Goal: Entertainment & Leisure: Consume media (video, audio)

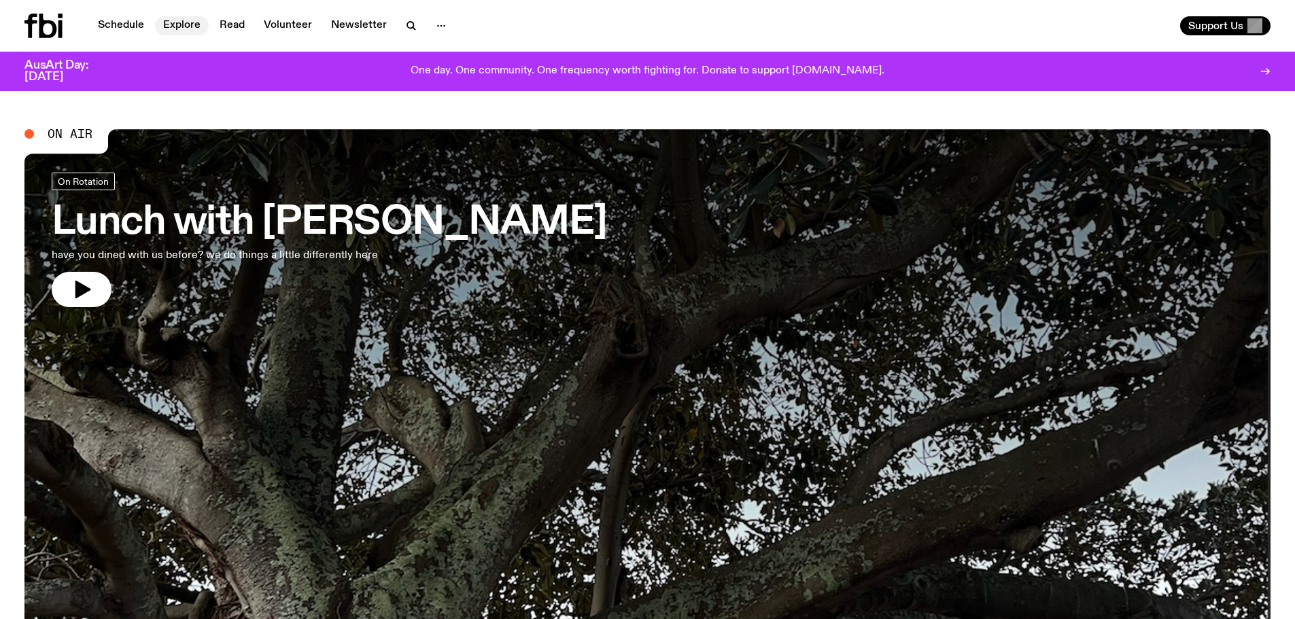
click at [175, 22] on link "Explore" at bounding box center [182, 25] width 54 height 19
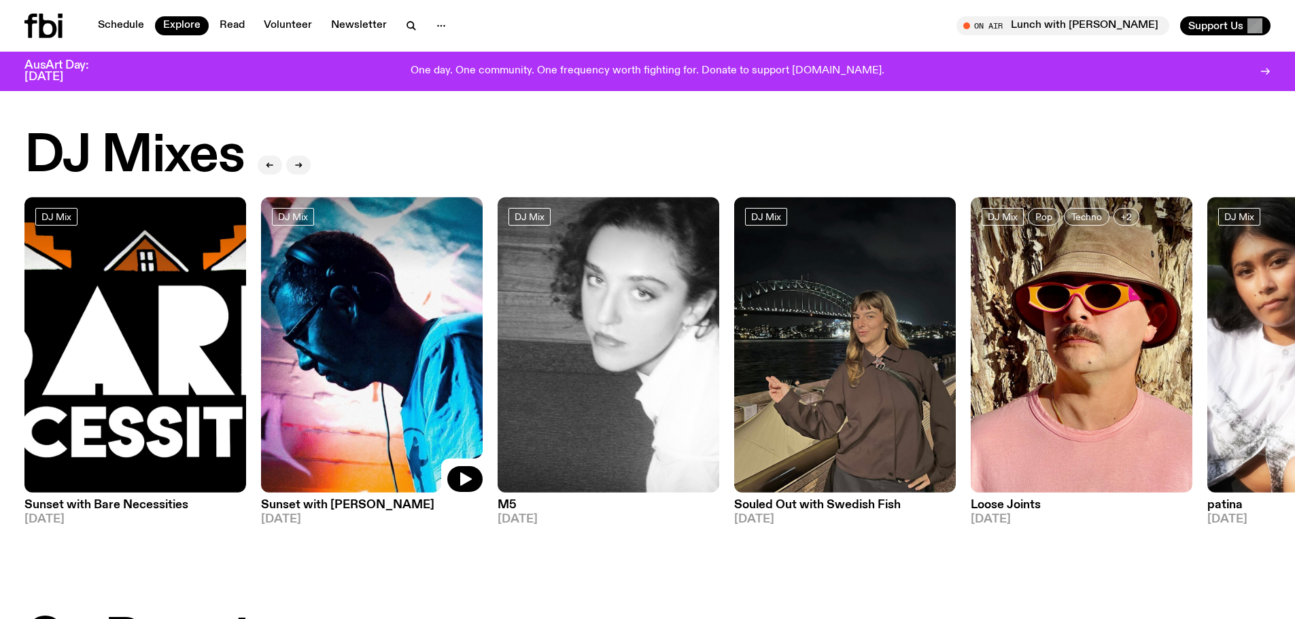
click at [411, 368] on img at bounding box center [372, 345] width 222 height 296
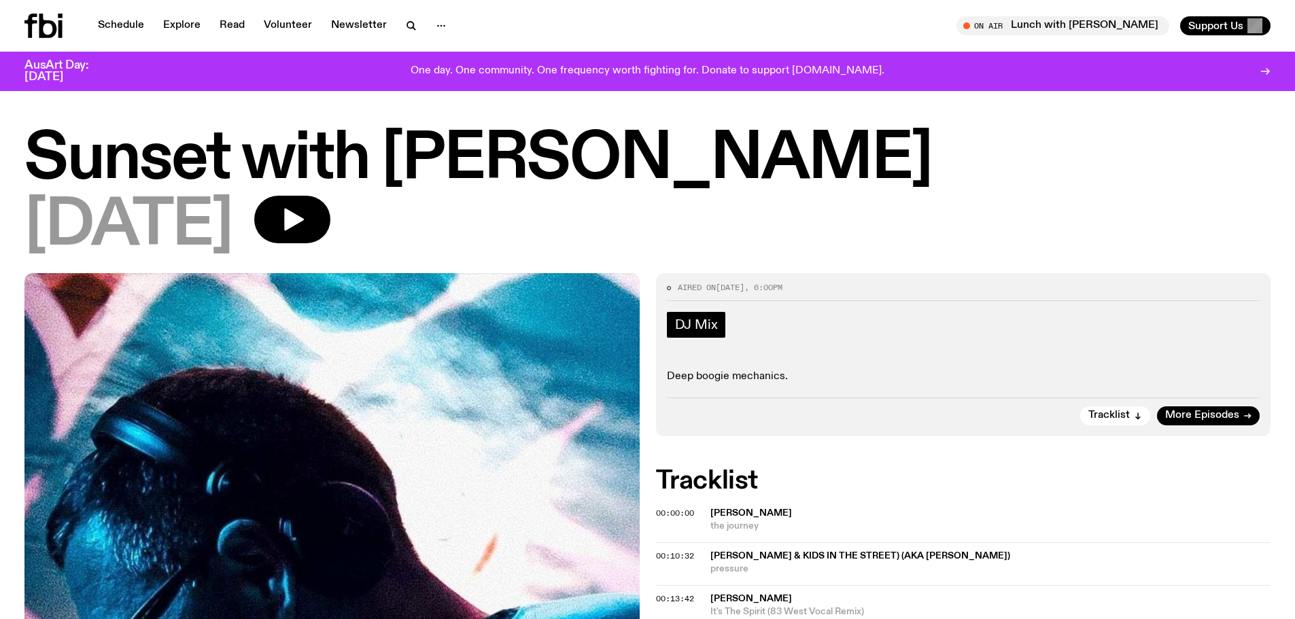
click at [702, 321] on span "DJ Mix" at bounding box center [696, 324] width 43 height 15
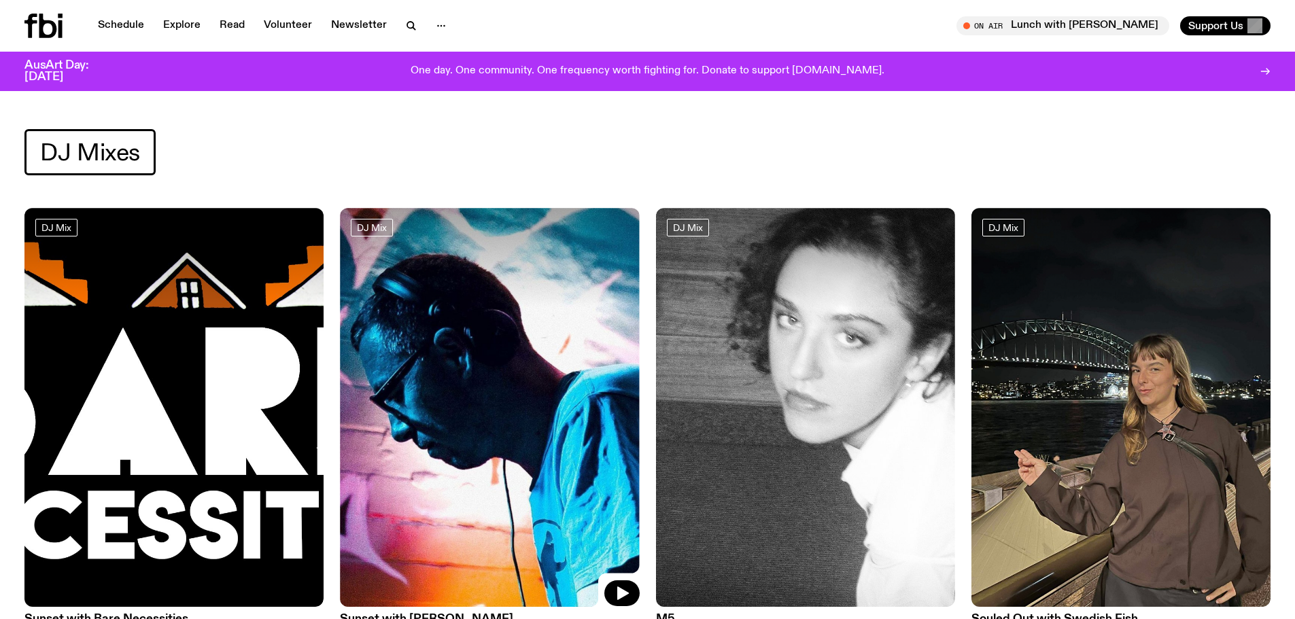
click at [525, 374] on img at bounding box center [489, 407] width 299 height 399
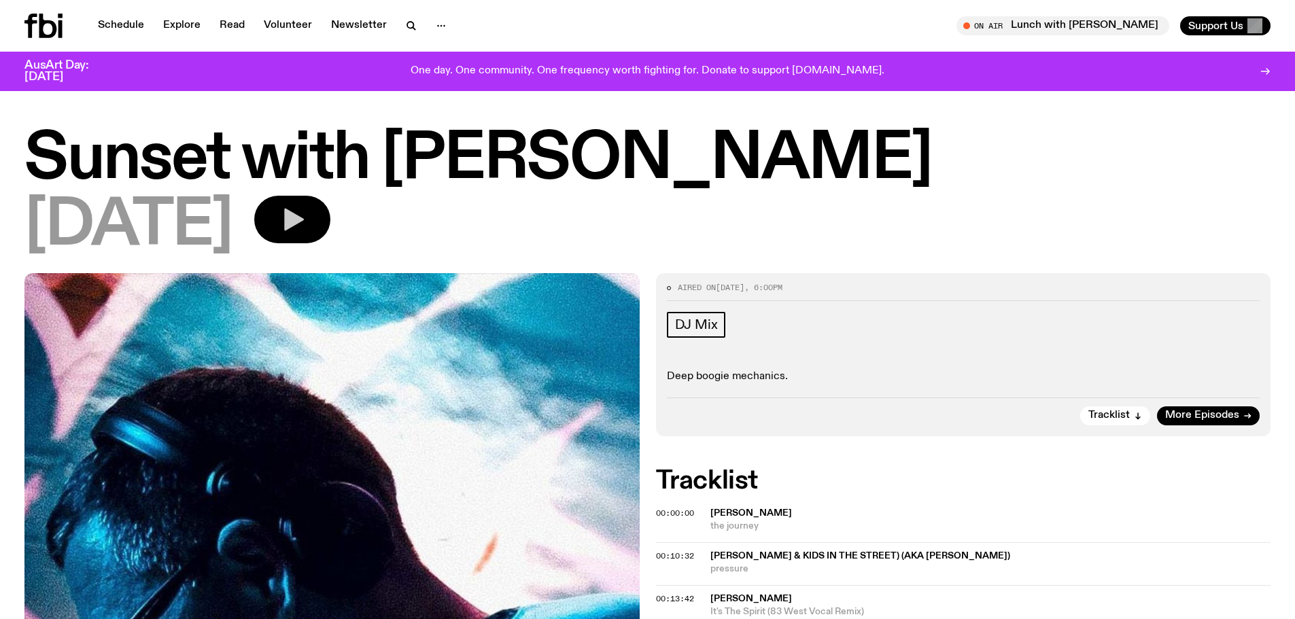
click at [330, 220] on button "button" at bounding box center [292, 220] width 76 height 48
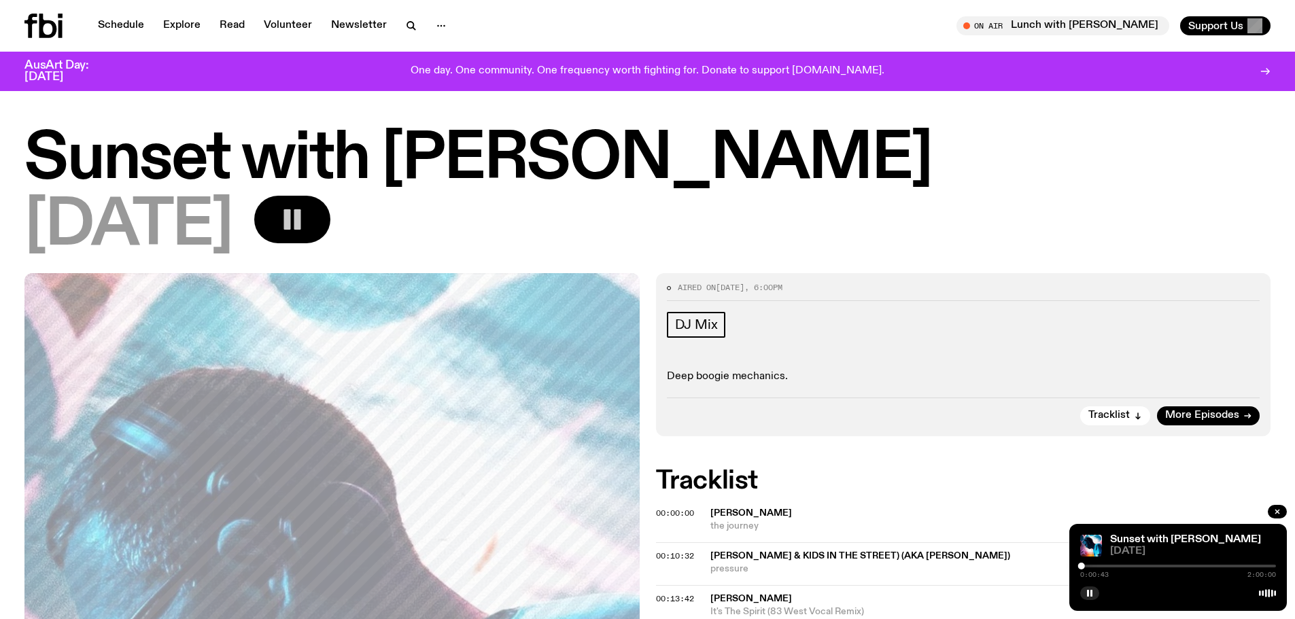
click at [296, 222] on button "button" at bounding box center [292, 220] width 76 height 48
